Goal: Information Seeking & Learning: Learn about a topic

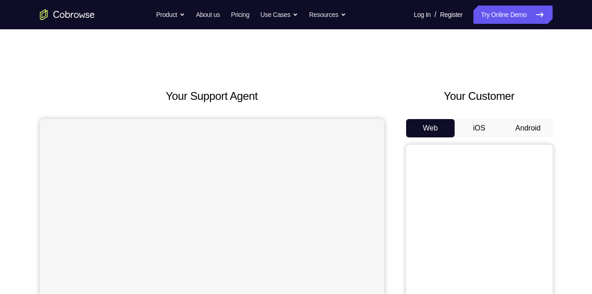
click at [528, 125] on button "Android" at bounding box center [527, 128] width 49 height 18
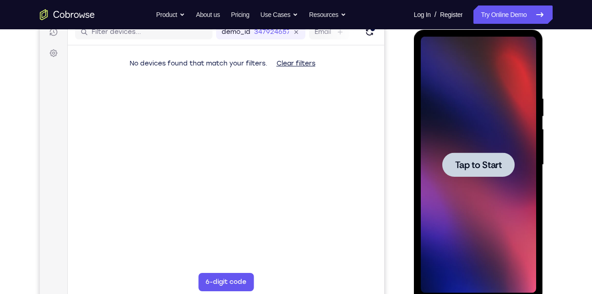
click at [446, 166] on div at bounding box center [478, 164] width 72 height 24
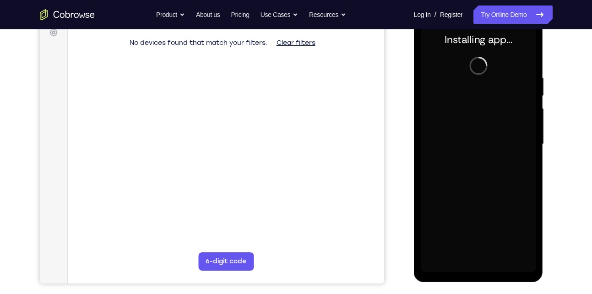
scroll to position [143, 0]
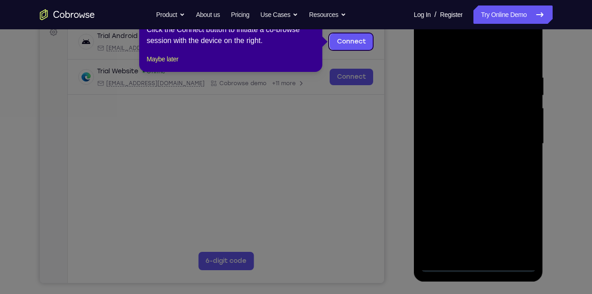
click at [480, 265] on icon at bounding box center [299, 147] width 598 height 294
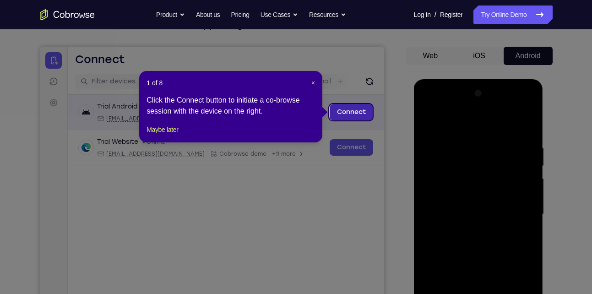
scroll to position [71, 0]
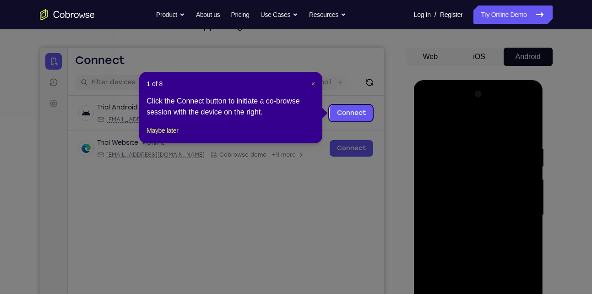
click at [313, 81] on span "×" at bounding box center [313, 83] width 4 height 7
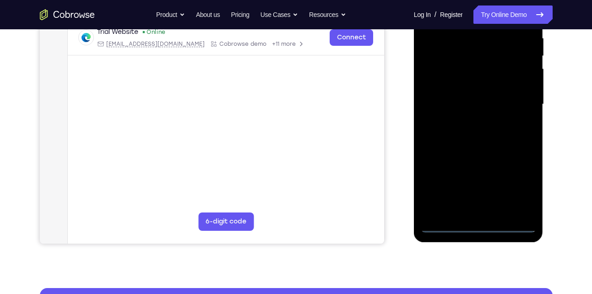
scroll to position [183, 0]
click at [474, 219] on div at bounding box center [477, 104] width 115 height 256
click at [478, 221] on div at bounding box center [477, 104] width 115 height 256
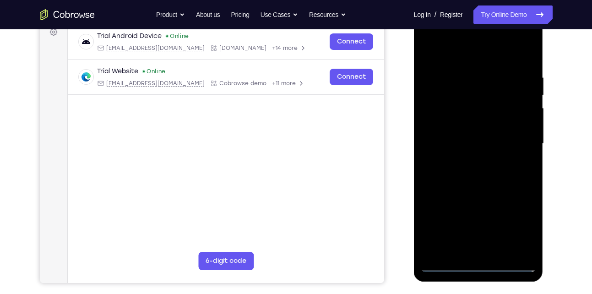
scroll to position [147, 0]
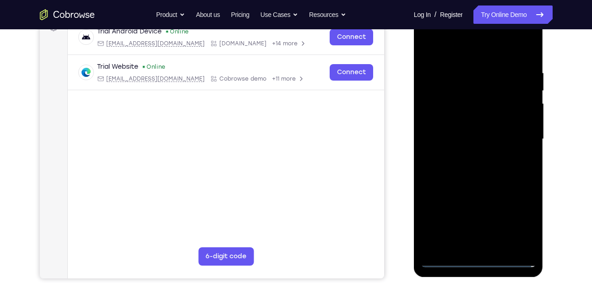
click at [476, 259] on div at bounding box center [477, 139] width 115 height 256
click at [513, 223] on div at bounding box center [477, 139] width 115 height 256
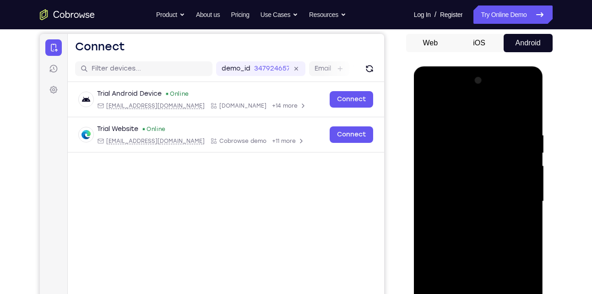
scroll to position [115, 0]
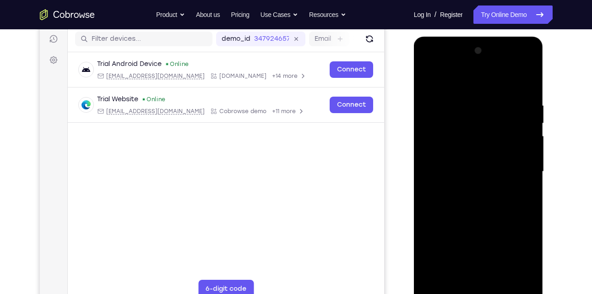
click at [466, 80] on div at bounding box center [477, 171] width 115 height 256
click at [515, 164] on div at bounding box center [477, 171] width 115 height 256
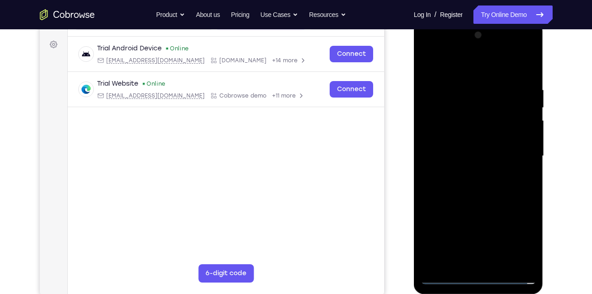
scroll to position [132, 0]
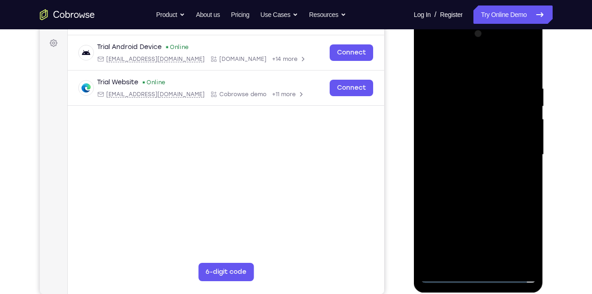
click at [469, 168] on div at bounding box center [477, 155] width 115 height 256
click at [473, 142] on div at bounding box center [477, 155] width 115 height 256
click at [475, 137] on div at bounding box center [477, 155] width 115 height 256
click at [523, 131] on div at bounding box center [477, 155] width 115 height 256
click at [521, 130] on div at bounding box center [477, 155] width 115 height 256
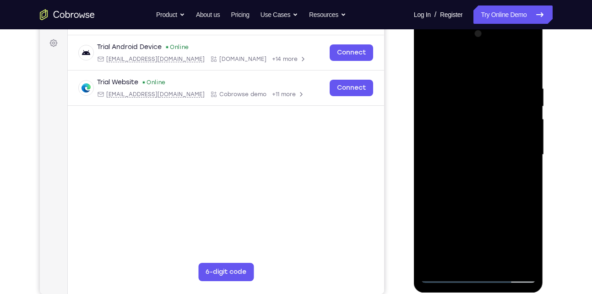
click at [516, 135] on div at bounding box center [477, 155] width 115 height 256
click at [514, 136] on div at bounding box center [477, 155] width 115 height 256
click at [521, 138] on div at bounding box center [477, 155] width 115 height 256
click at [515, 137] on div at bounding box center [477, 155] width 115 height 256
click at [428, 46] on div at bounding box center [477, 155] width 115 height 256
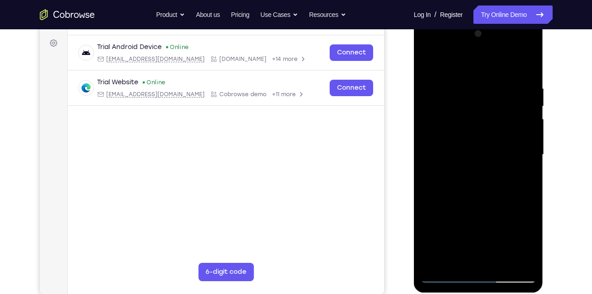
click at [444, 272] on div at bounding box center [477, 155] width 115 height 256
click at [442, 268] on div at bounding box center [477, 155] width 115 height 256
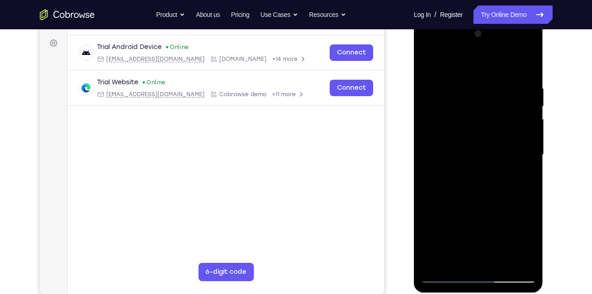
click at [442, 268] on div at bounding box center [477, 155] width 115 height 256
click at [441, 270] on div at bounding box center [477, 155] width 115 height 256
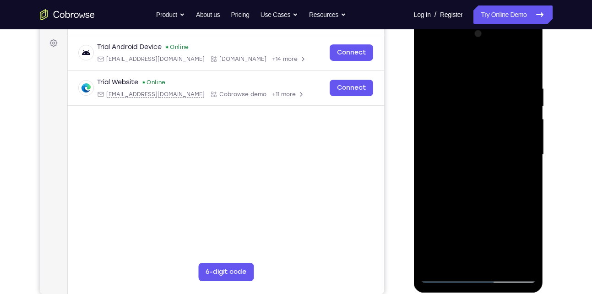
click at [441, 270] on div at bounding box center [477, 155] width 115 height 256
click at [444, 275] on div at bounding box center [477, 155] width 115 height 256
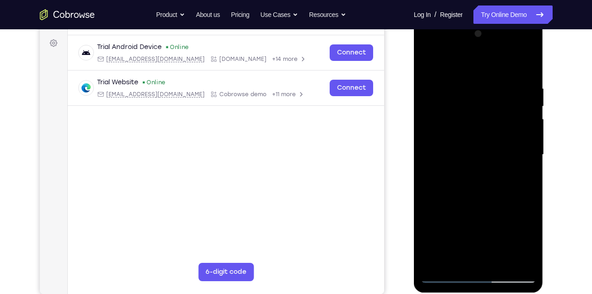
click at [444, 275] on div at bounding box center [477, 155] width 115 height 256
drag, startPoint x: 70, startPoint y: 243, endPoint x: 375, endPoint y: 167, distance: 314.9
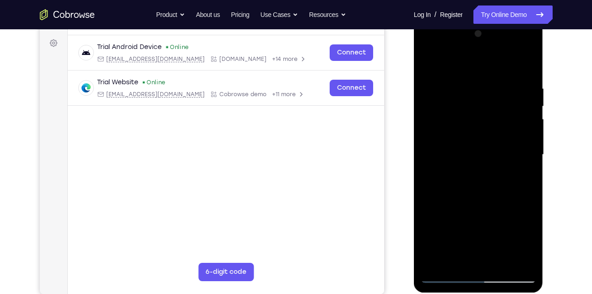
click at [375, 167] on main "demo_id 347924657 347924657 Email User ID Device ID Device name 6-digit code Co…" at bounding box center [225, 162] width 316 height 307
